Goal: Find specific page/section: Find specific page/section

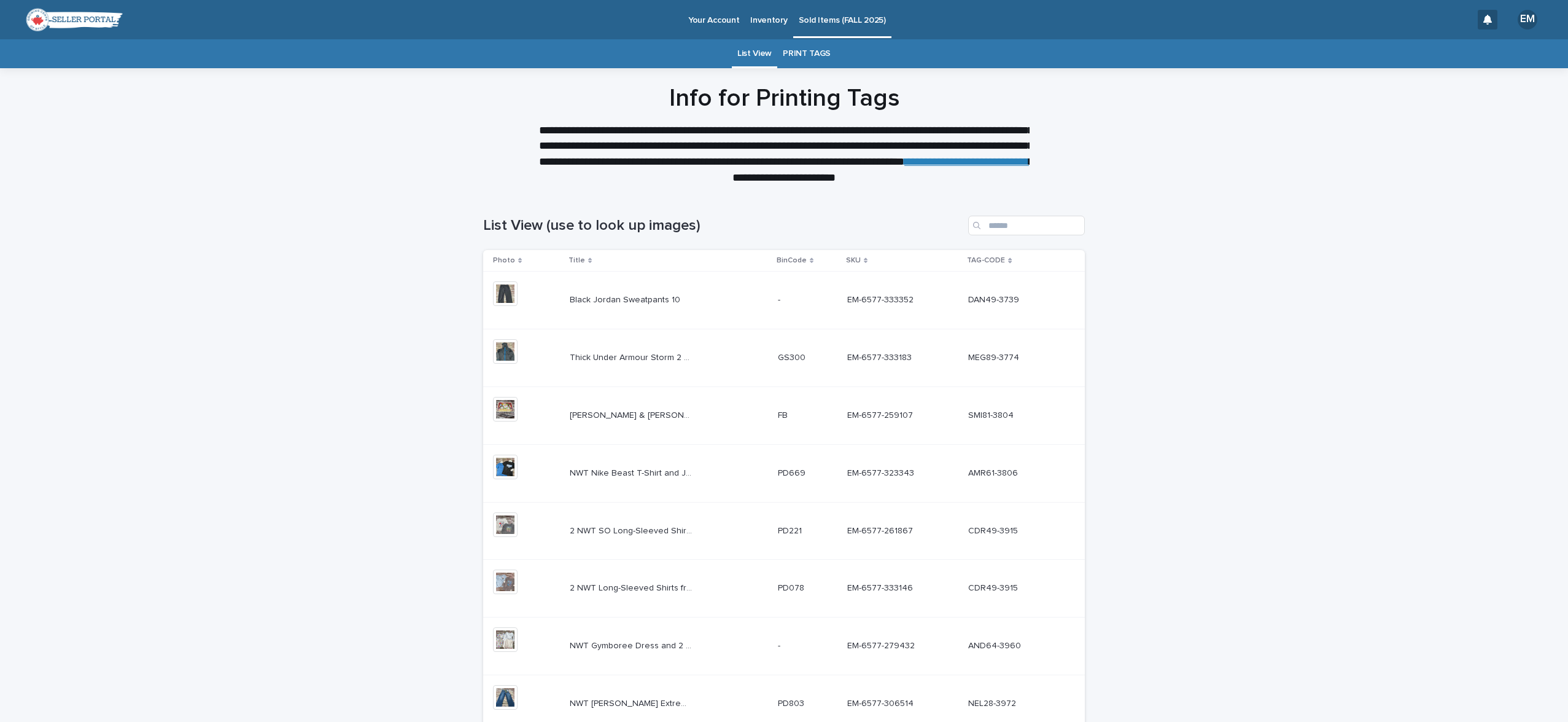
scroll to position [231, 0]
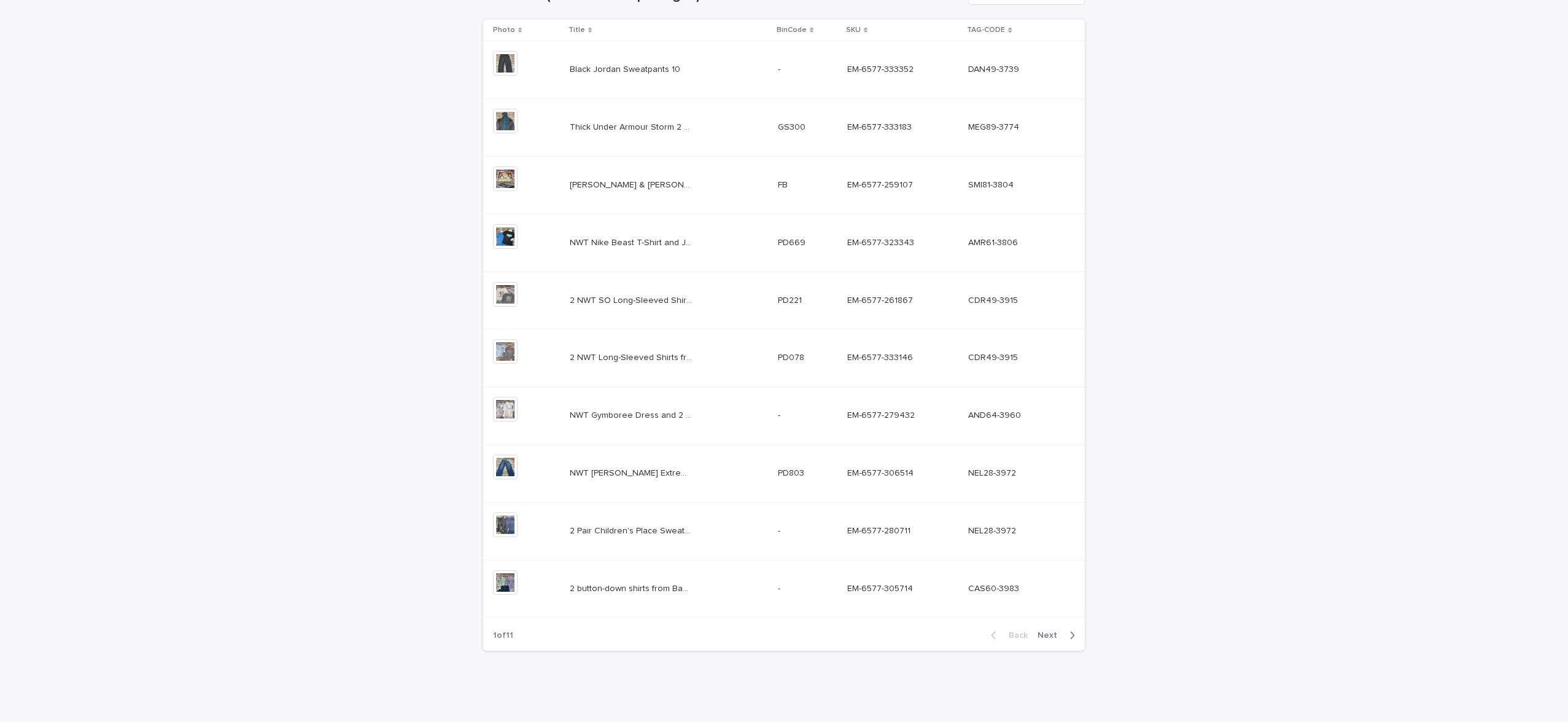
click at [1048, 635] on span "Next" at bounding box center [1051, 634] width 27 height 9
click at [1052, 635] on span "Next" at bounding box center [1051, 634] width 27 height 9
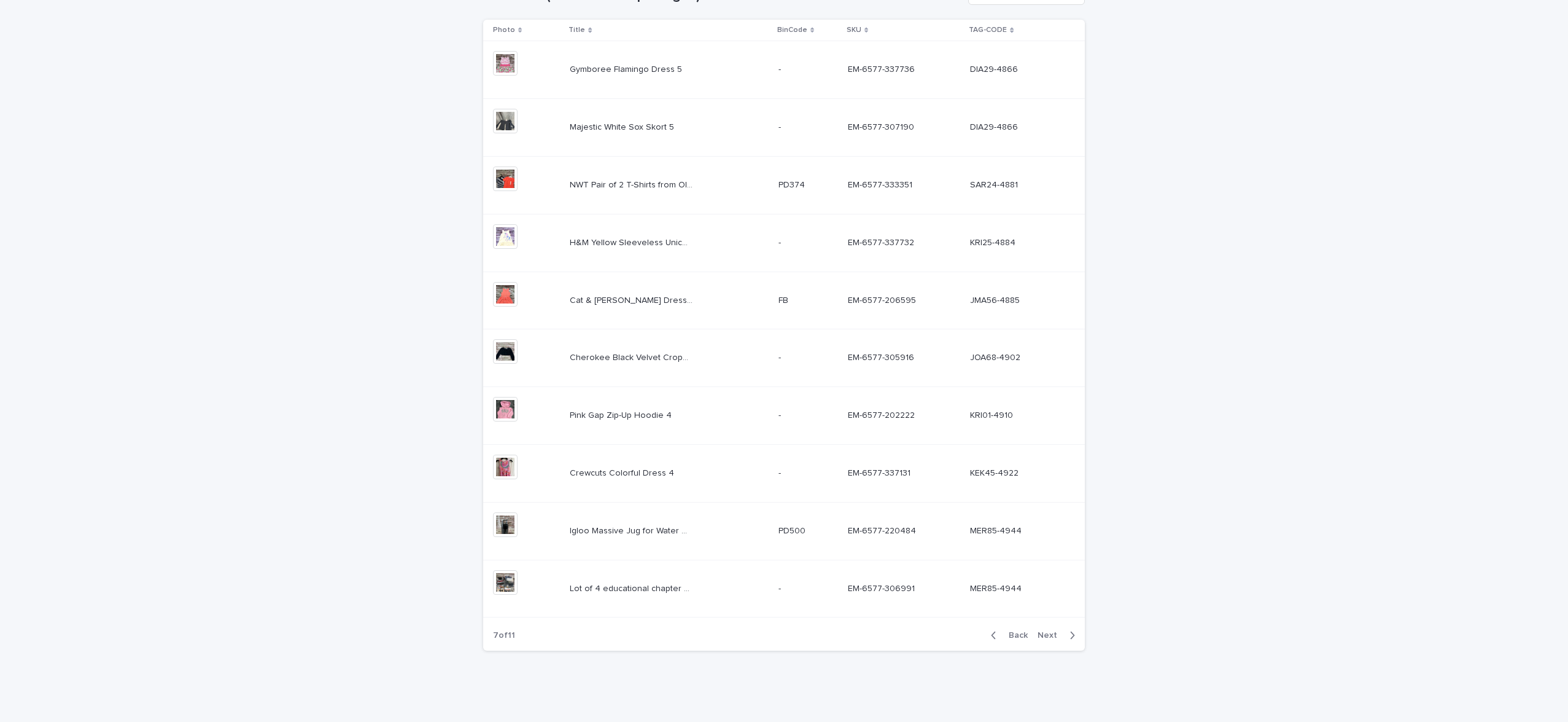
click at [1052, 635] on span "Next" at bounding box center [1051, 634] width 27 height 9
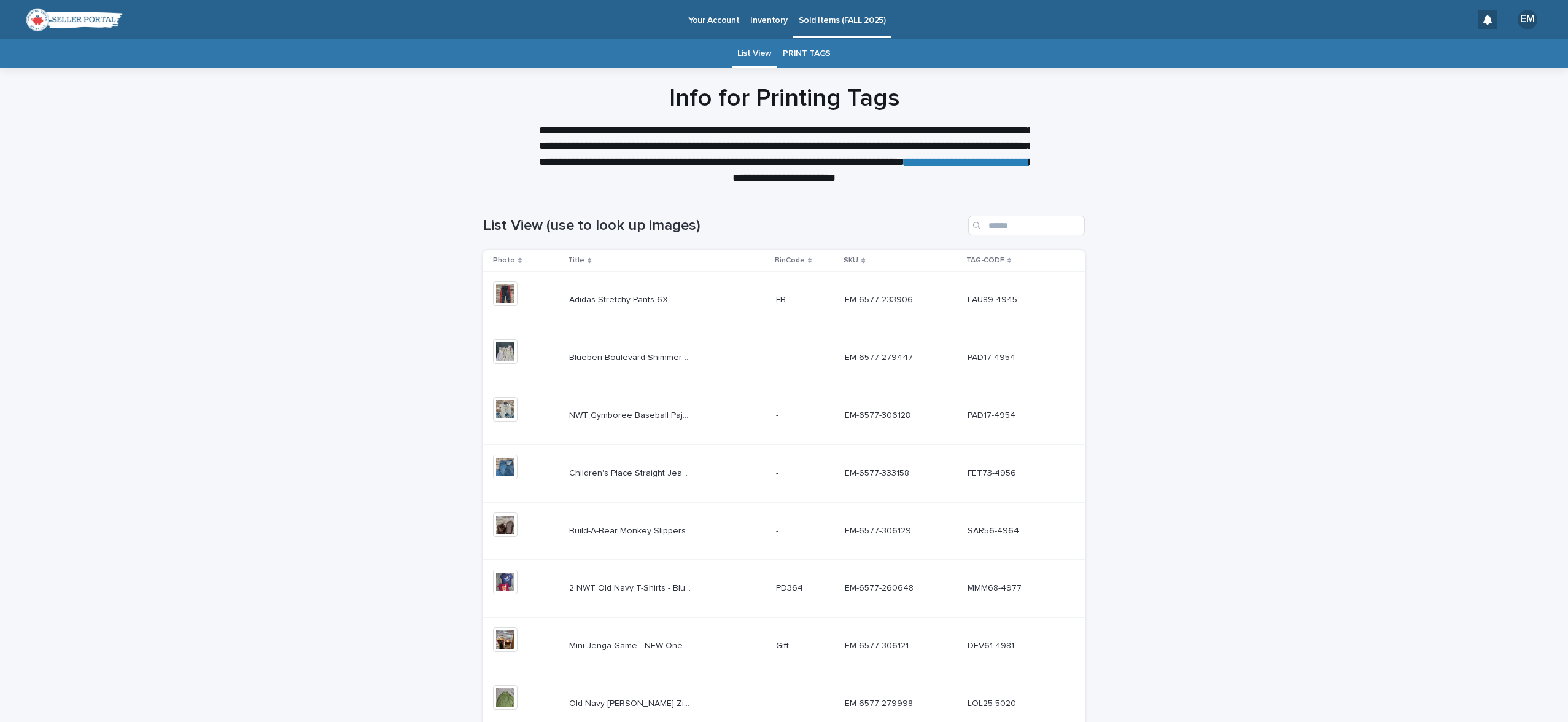
click at [804, 54] on link "PRINT TAGS" at bounding box center [806, 54] width 48 height 29
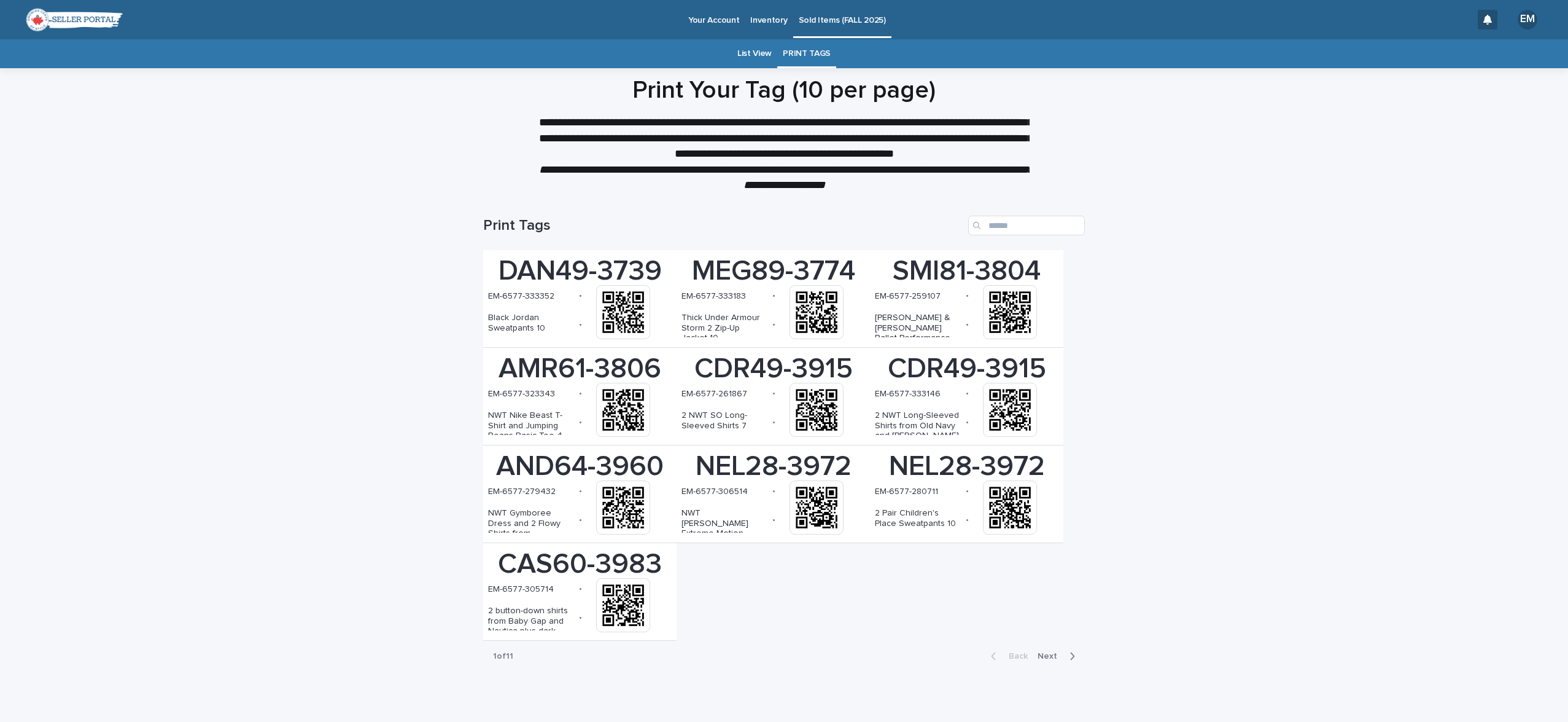
click at [1051, 655] on span "Next" at bounding box center [1051, 656] width 27 height 9
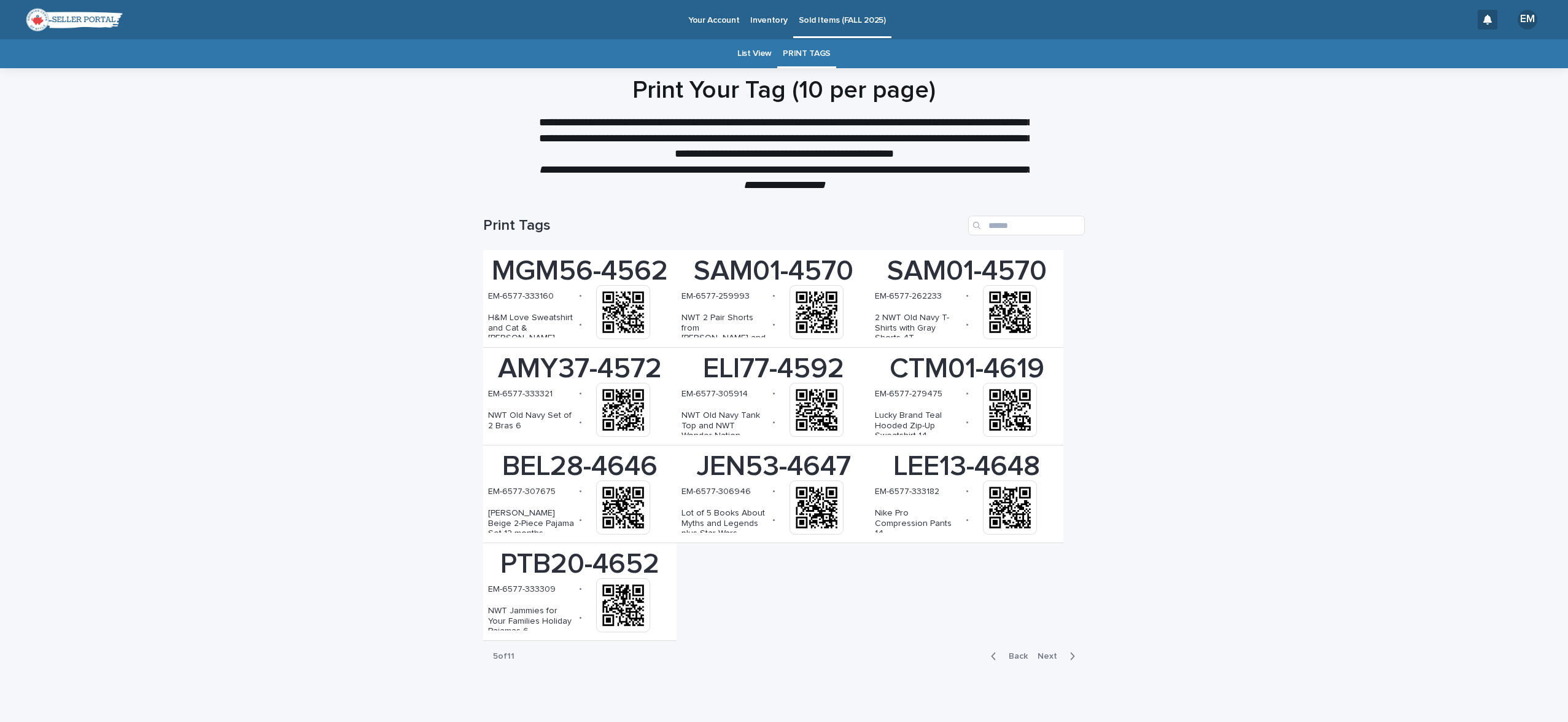
click at [1051, 655] on span "Next" at bounding box center [1051, 656] width 27 height 9
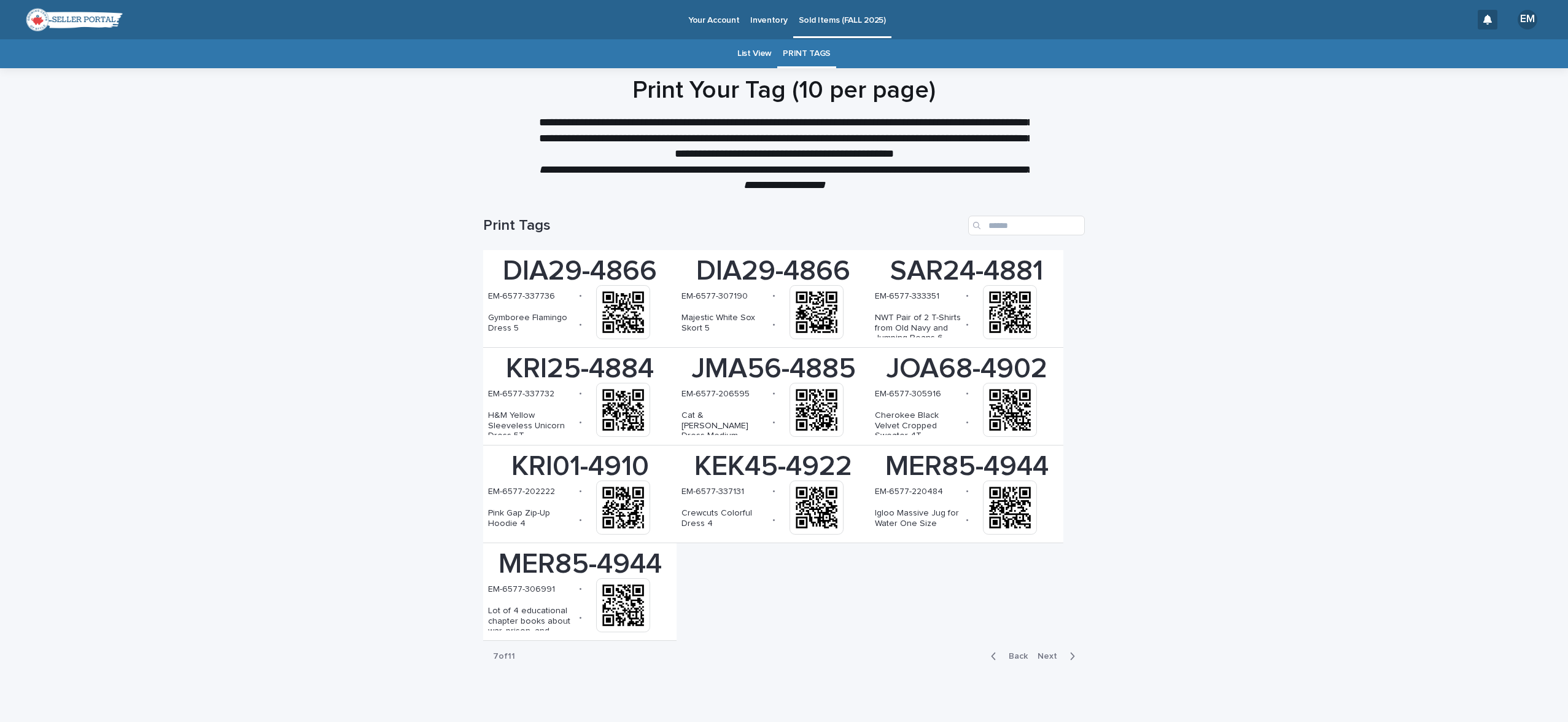
click at [1051, 655] on span "Next" at bounding box center [1051, 656] width 27 height 9
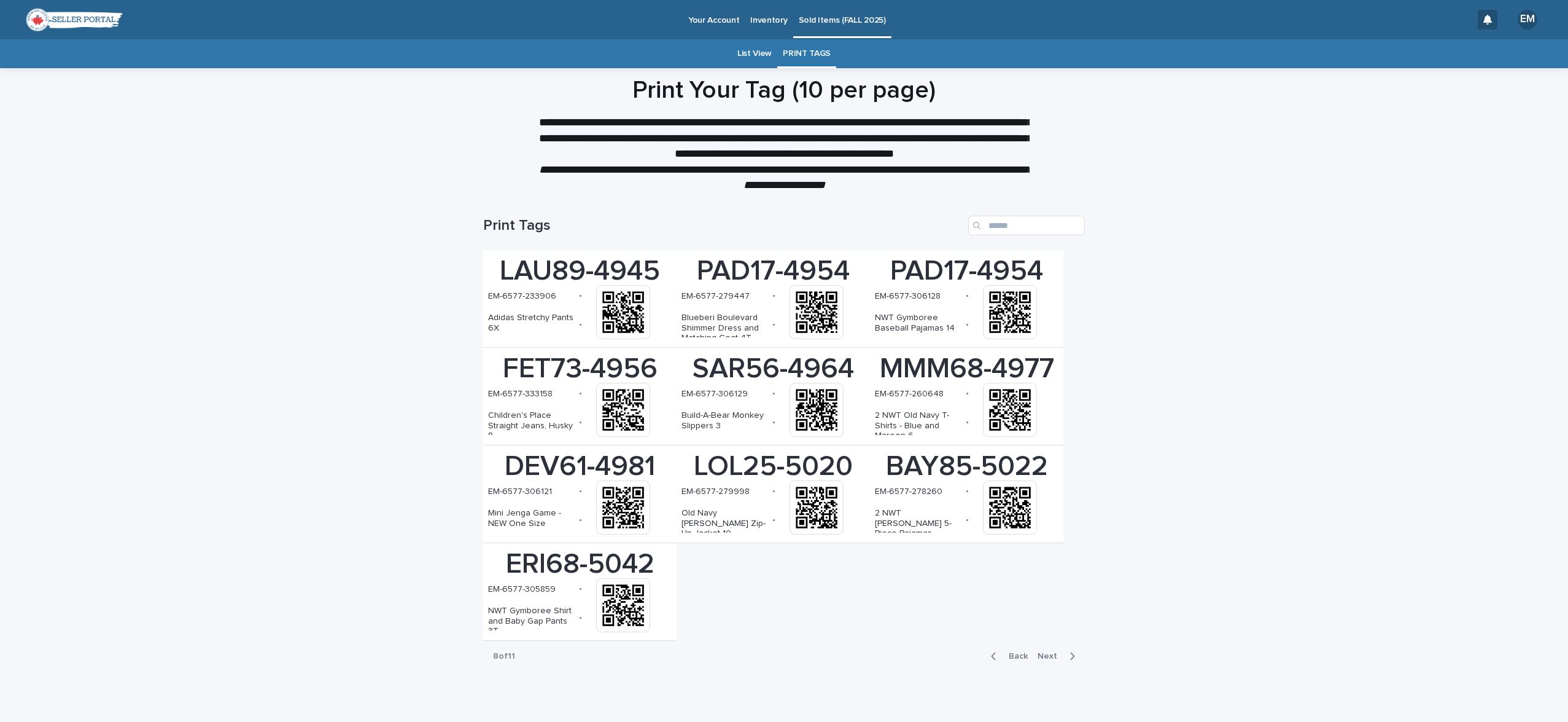
click at [1054, 656] on span "Next" at bounding box center [1051, 656] width 27 height 9
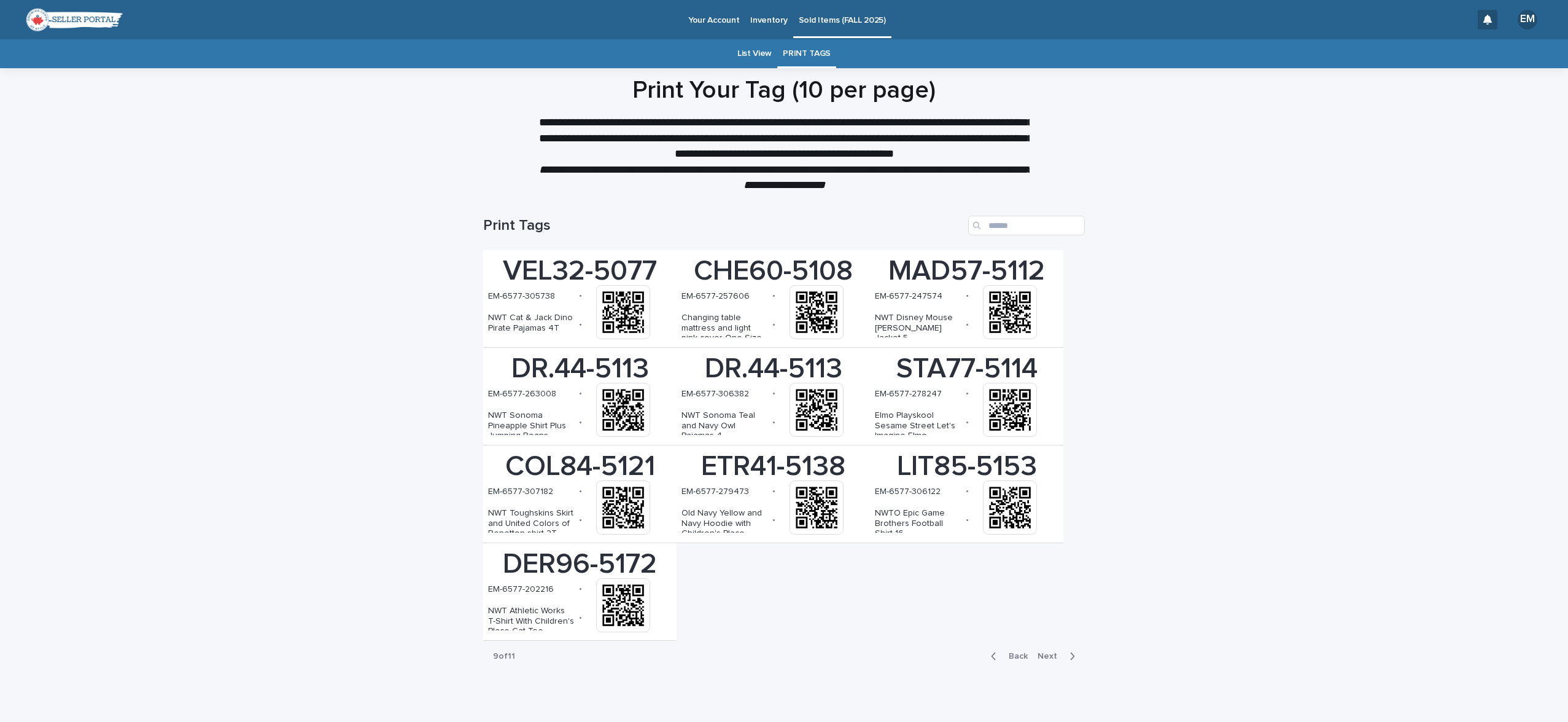
click at [1057, 656] on span "Next" at bounding box center [1051, 656] width 27 height 9
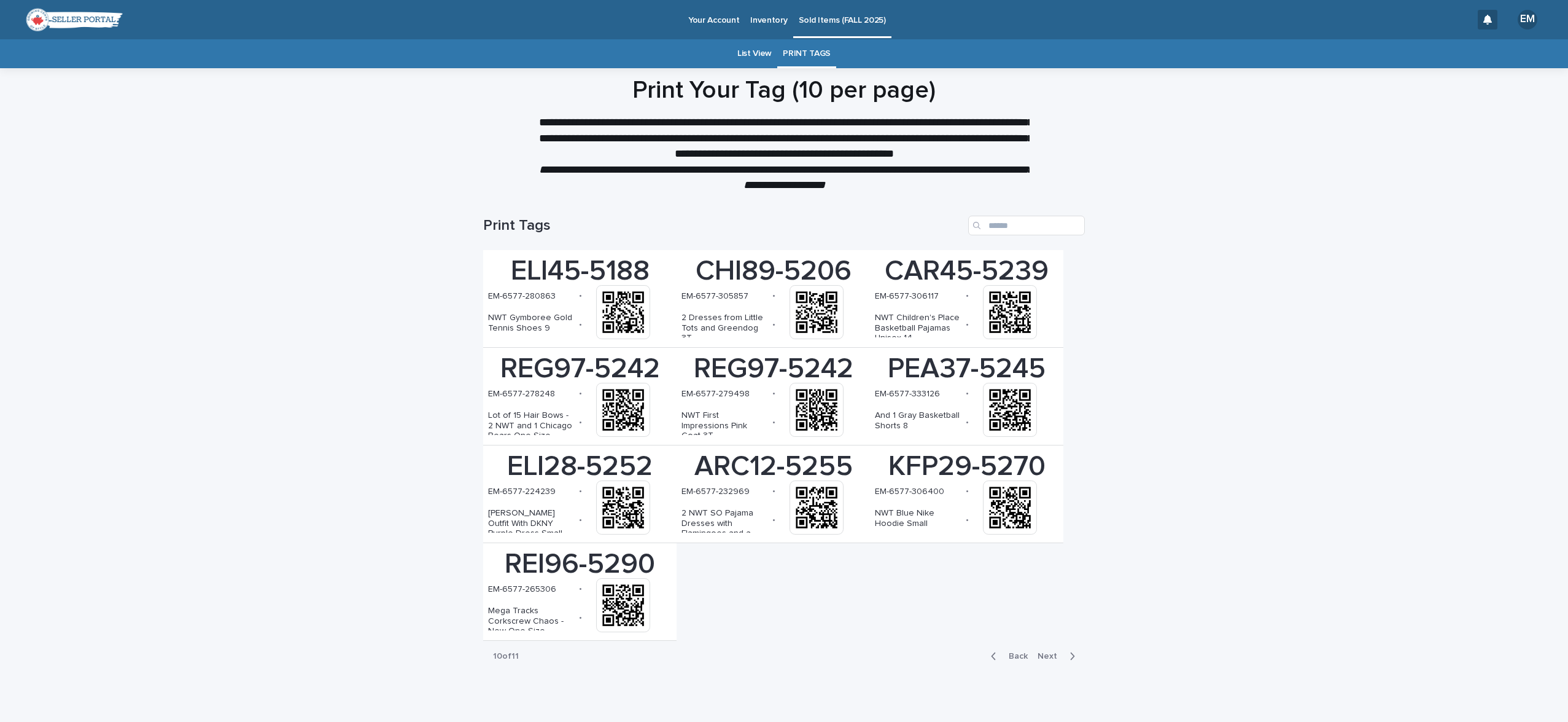
click at [1057, 656] on span "Next" at bounding box center [1051, 656] width 27 height 9
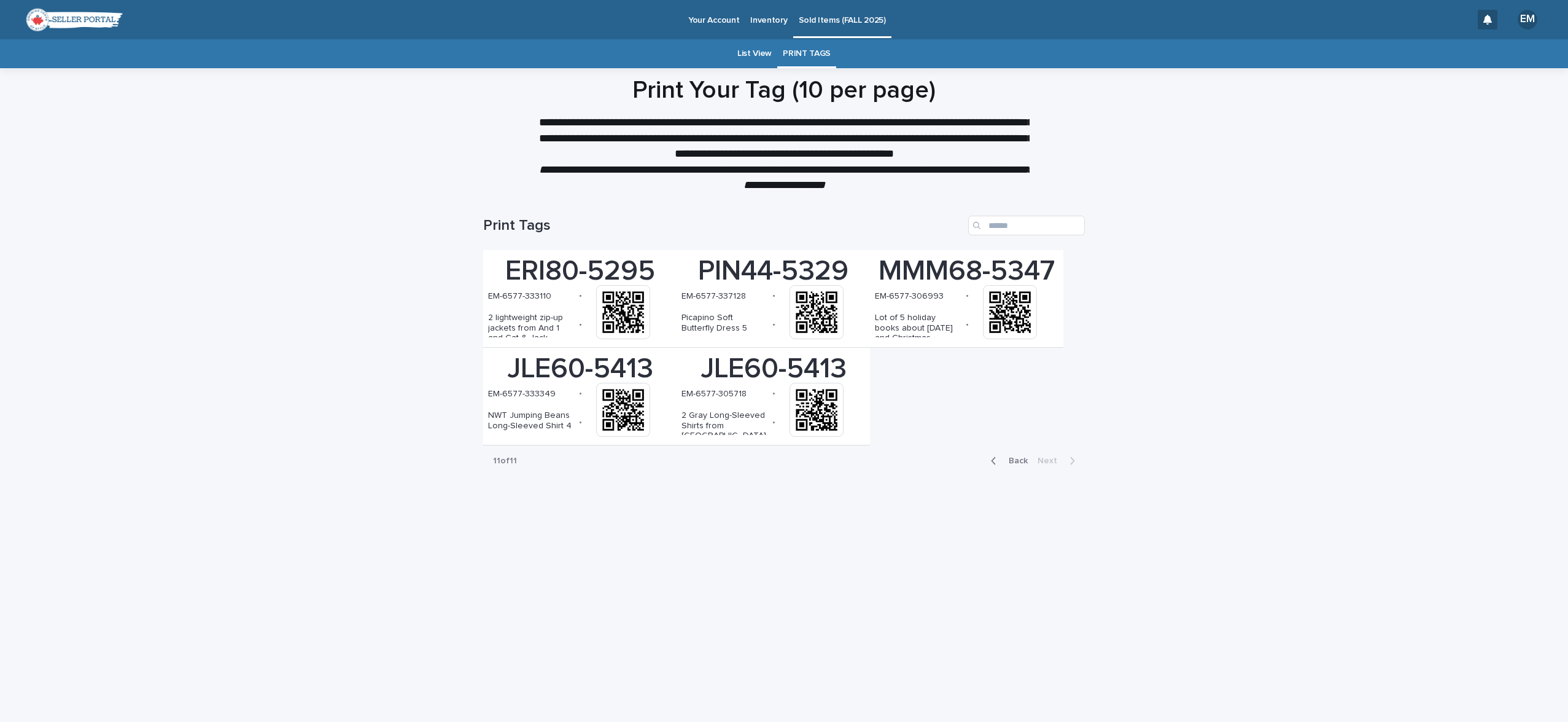
click at [1011, 458] on span "Back" at bounding box center [1015, 460] width 26 height 9
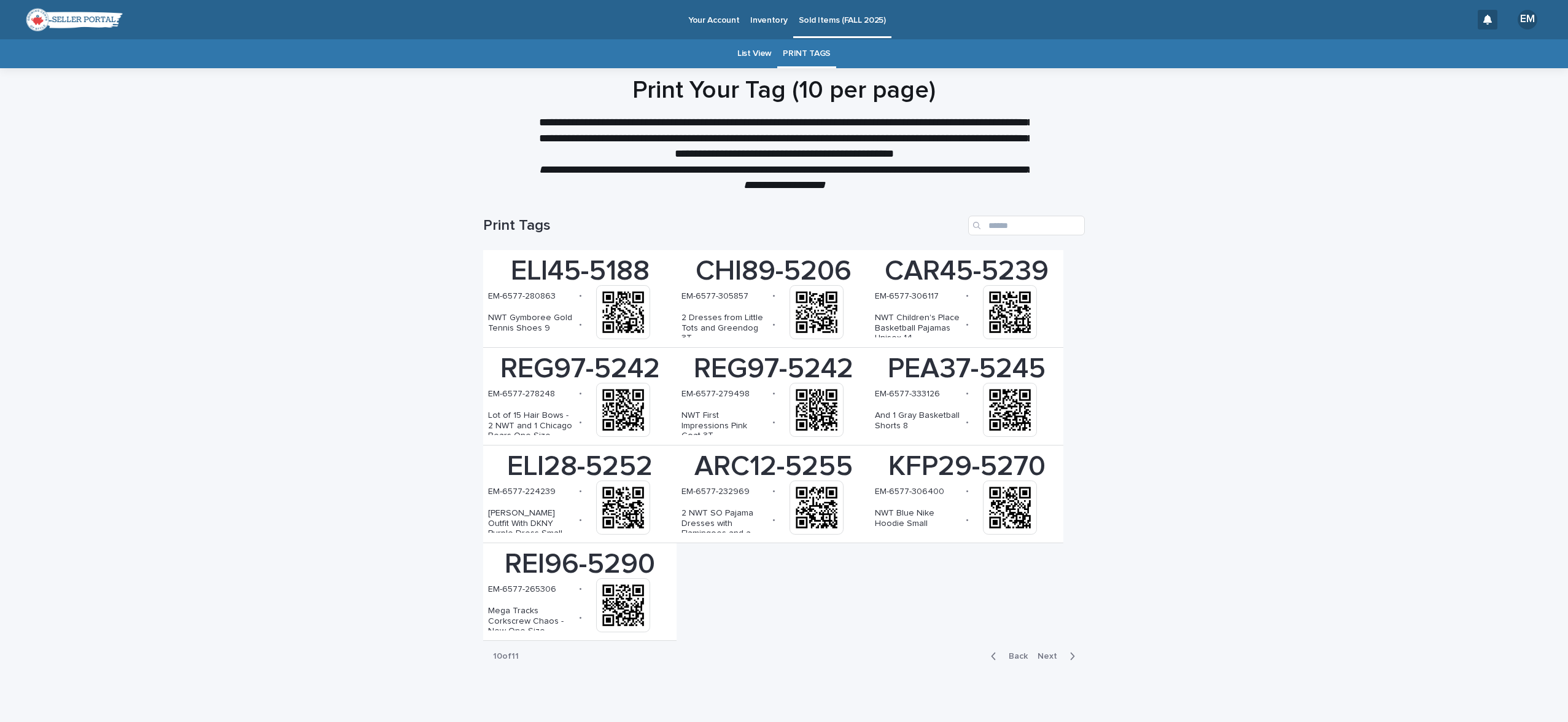
click at [761, 23] on p "Inventory" at bounding box center [768, 13] width 37 height 26
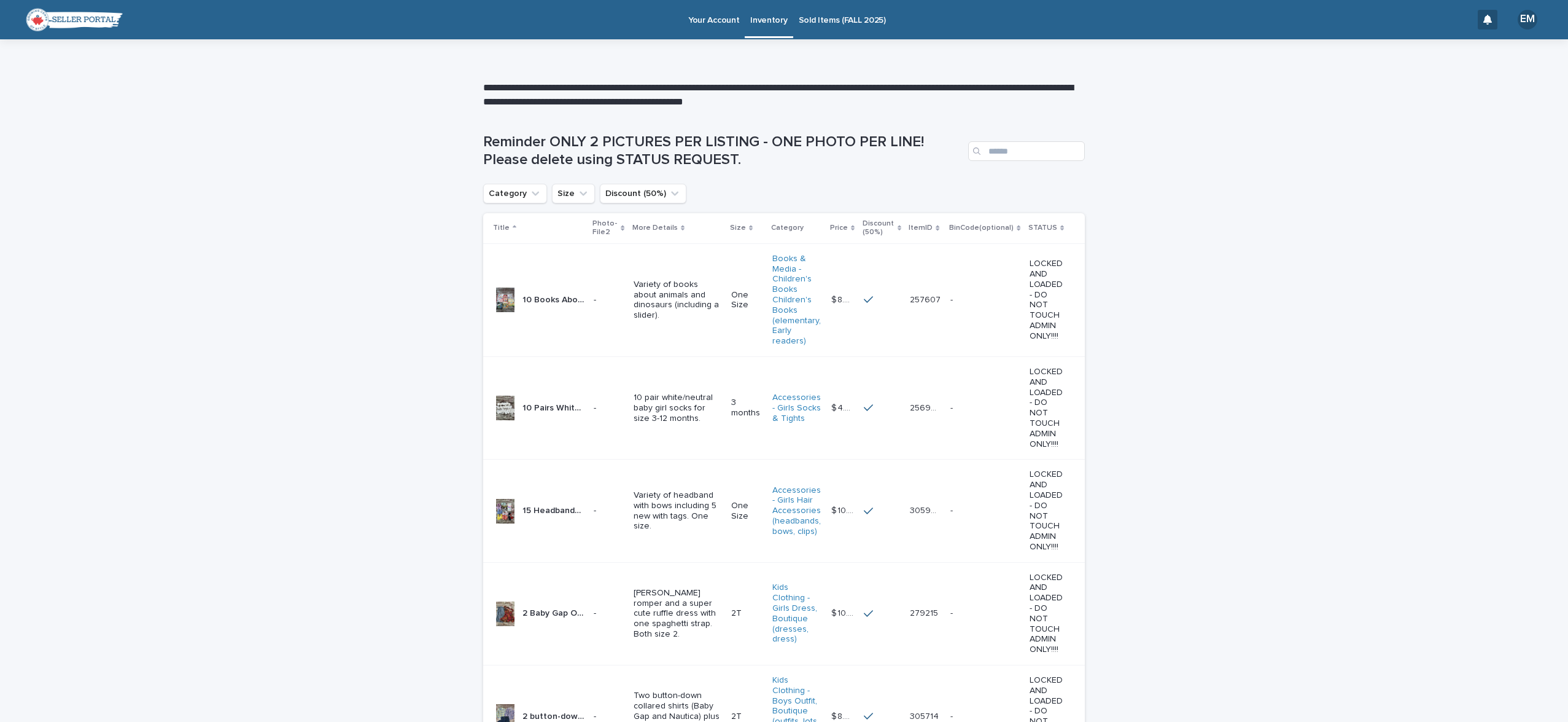
click at [721, 21] on p "Your Account" at bounding box center [714, 13] width 51 height 26
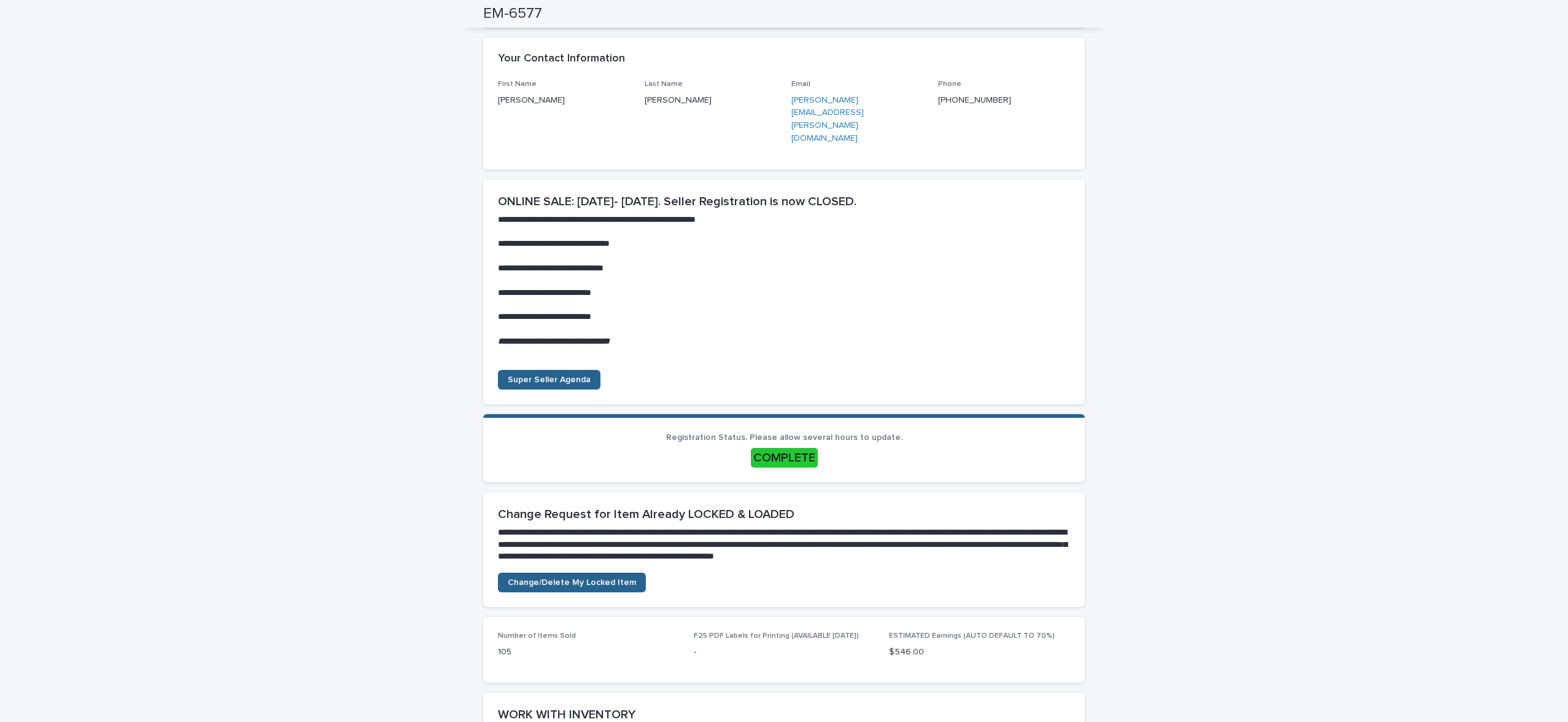
scroll to position [141, 0]
